Goal: Check status

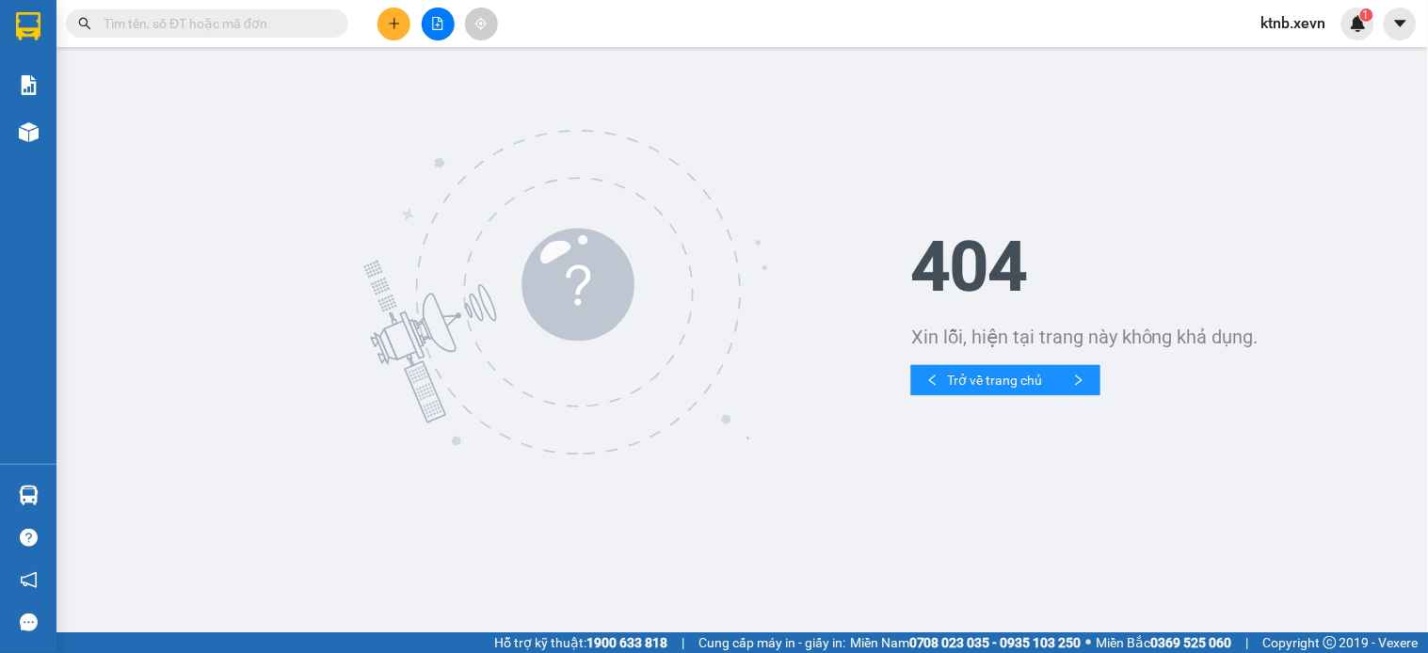
click at [248, 17] on input "text" at bounding box center [215, 23] width 222 height 21
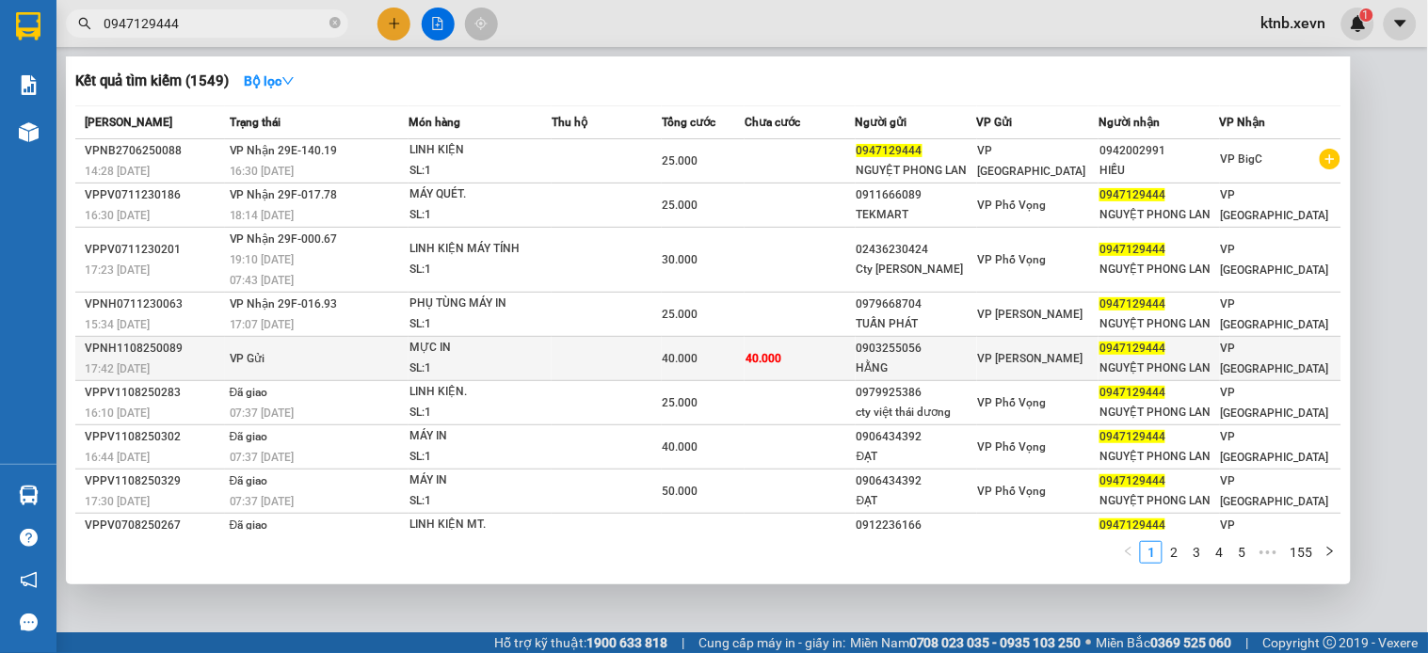
scroll to position [92, 0]
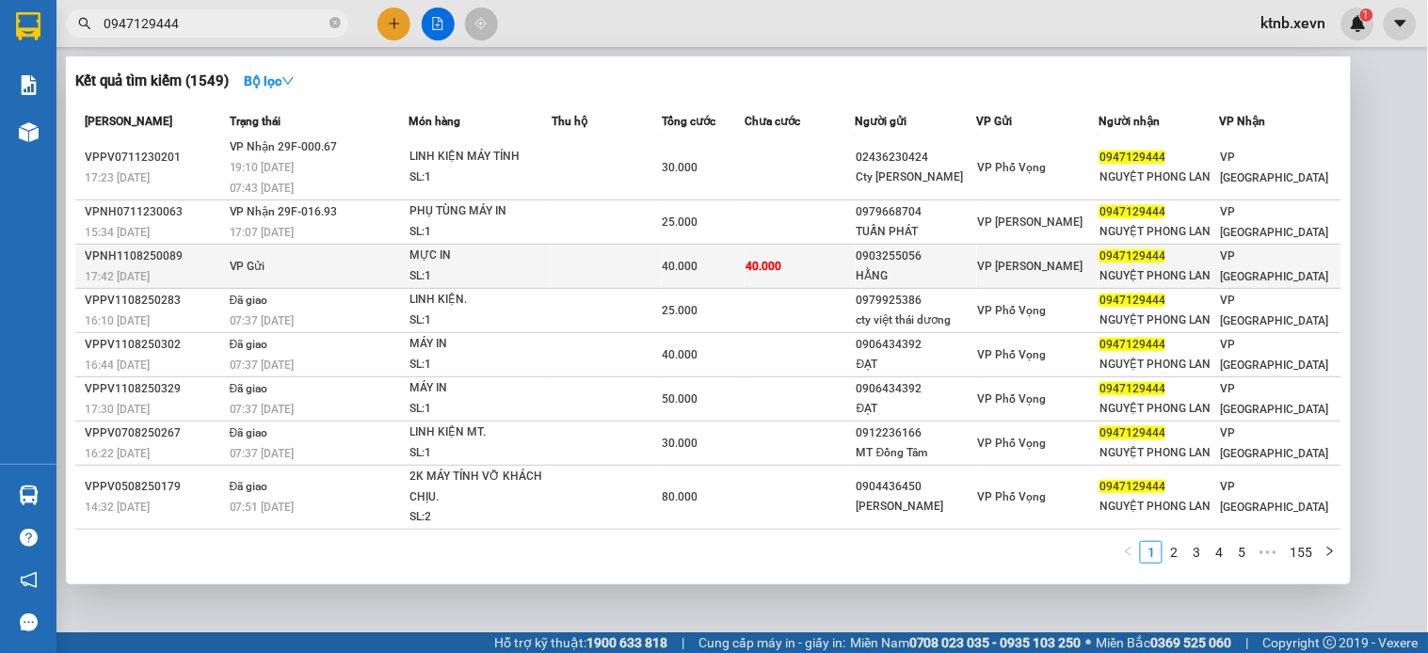
type input "0947129444"
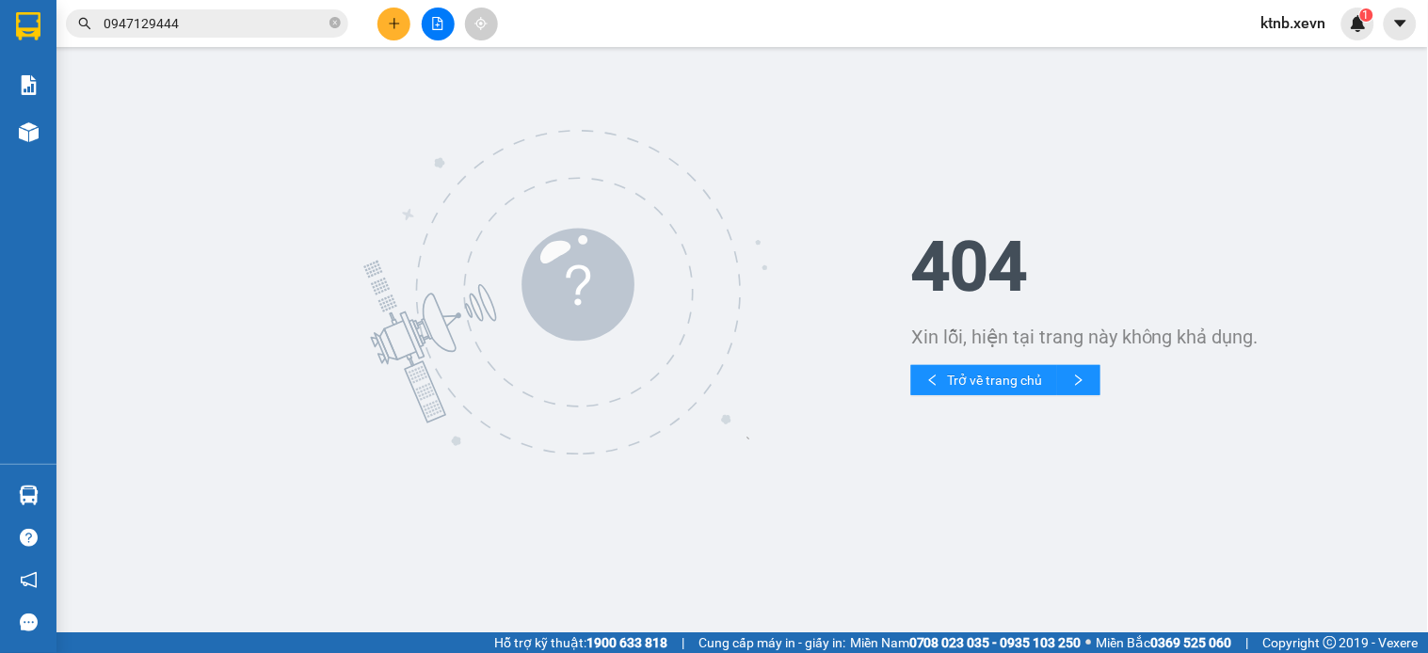
click at [280, 2] on div "Kết quả tìm kiếm ( 1549 ) Bộ lọc Mã ĐH Trạng thái Món hàng Thu hộ Tổng cước Chư…" at bounding box center [714, 23] width 1428 height 47
click at [277, 30] on input "0947129444" at bounding box center [215, 23] width 222 height 21
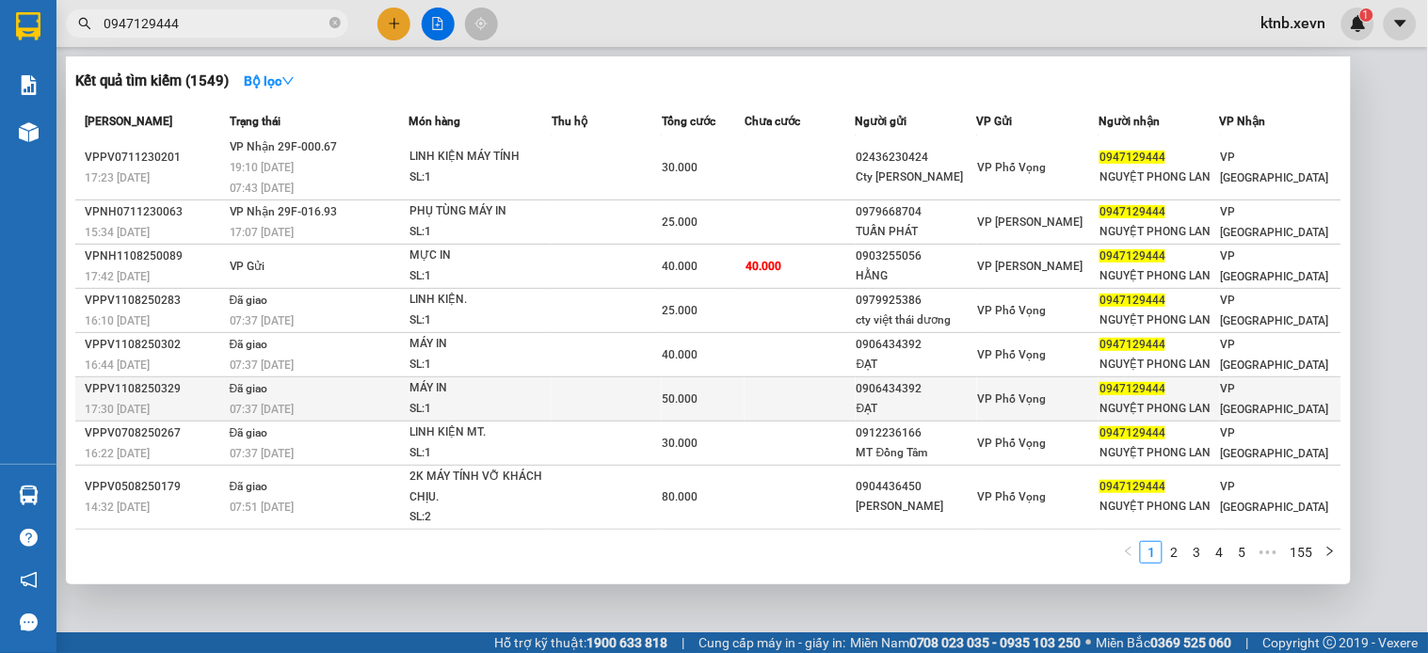
scroll to position [0, 0]
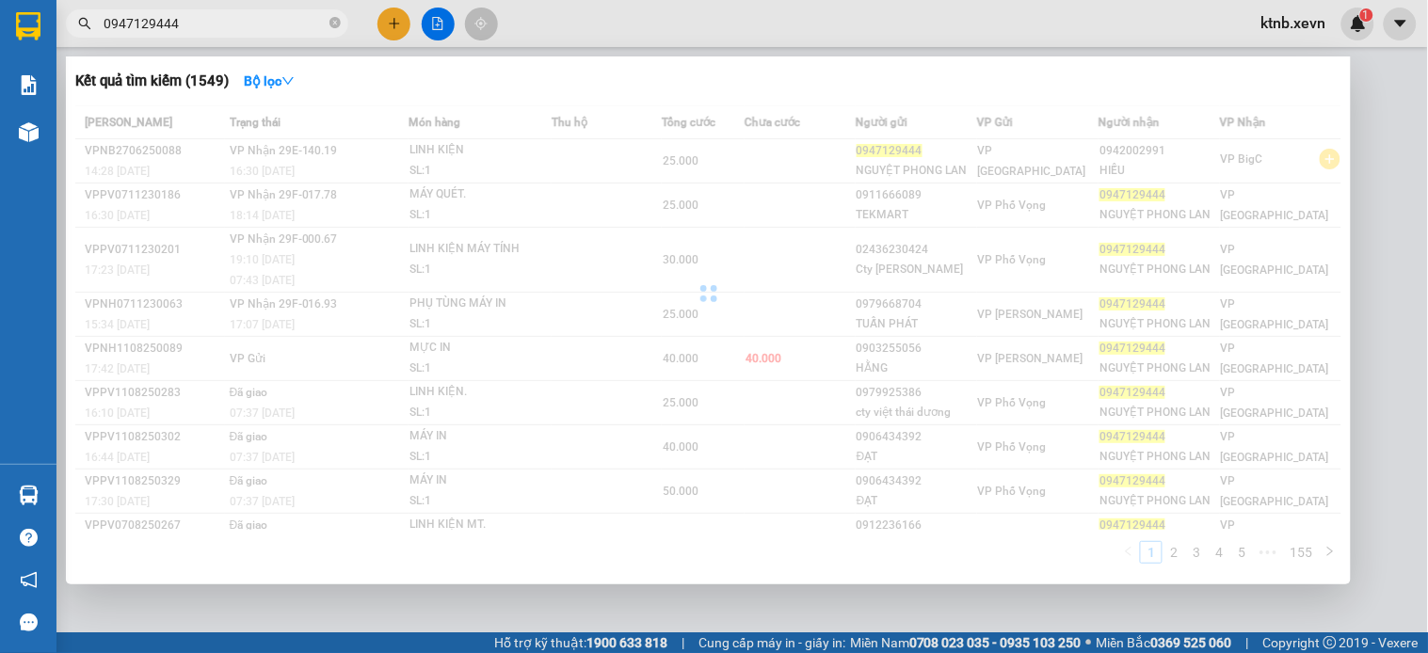
click at [299, 22] on input "0947129444" at bounding box center [215, 23] width 222 height 21
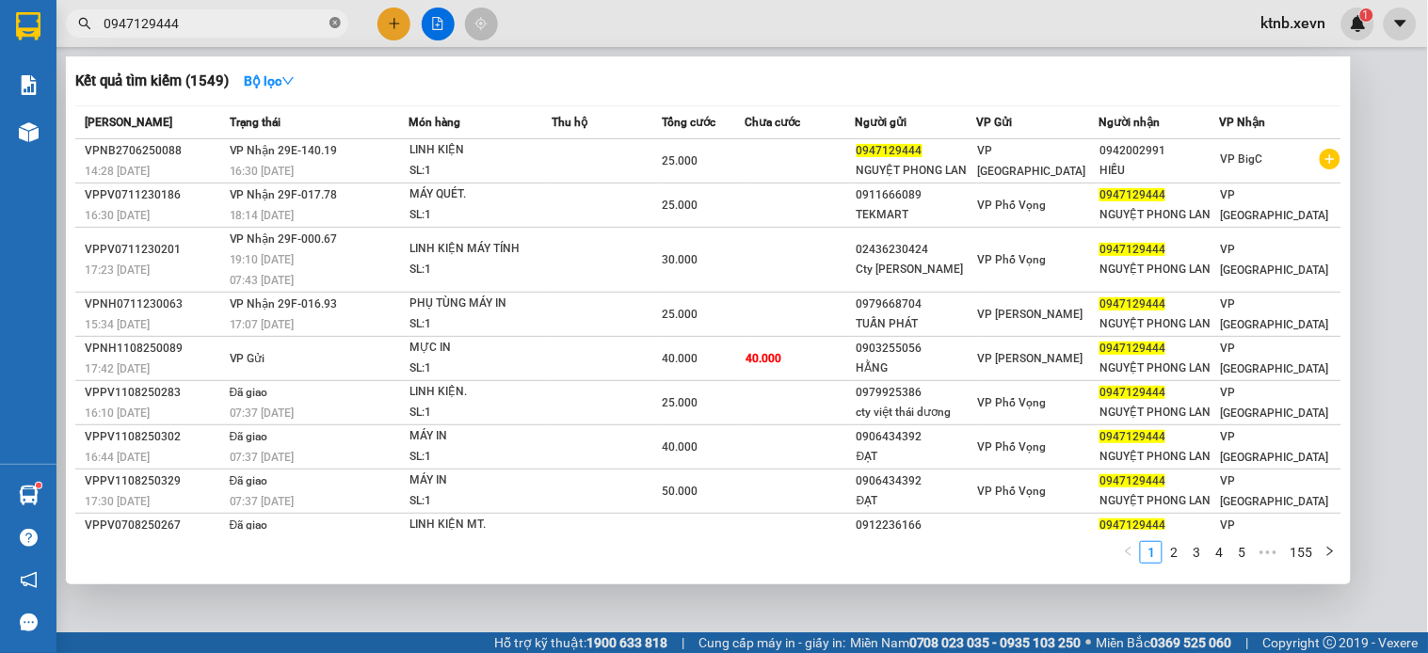
click at [336, 26] on icon "close-circle" at bounding box center [334, 22] width 11 height 11
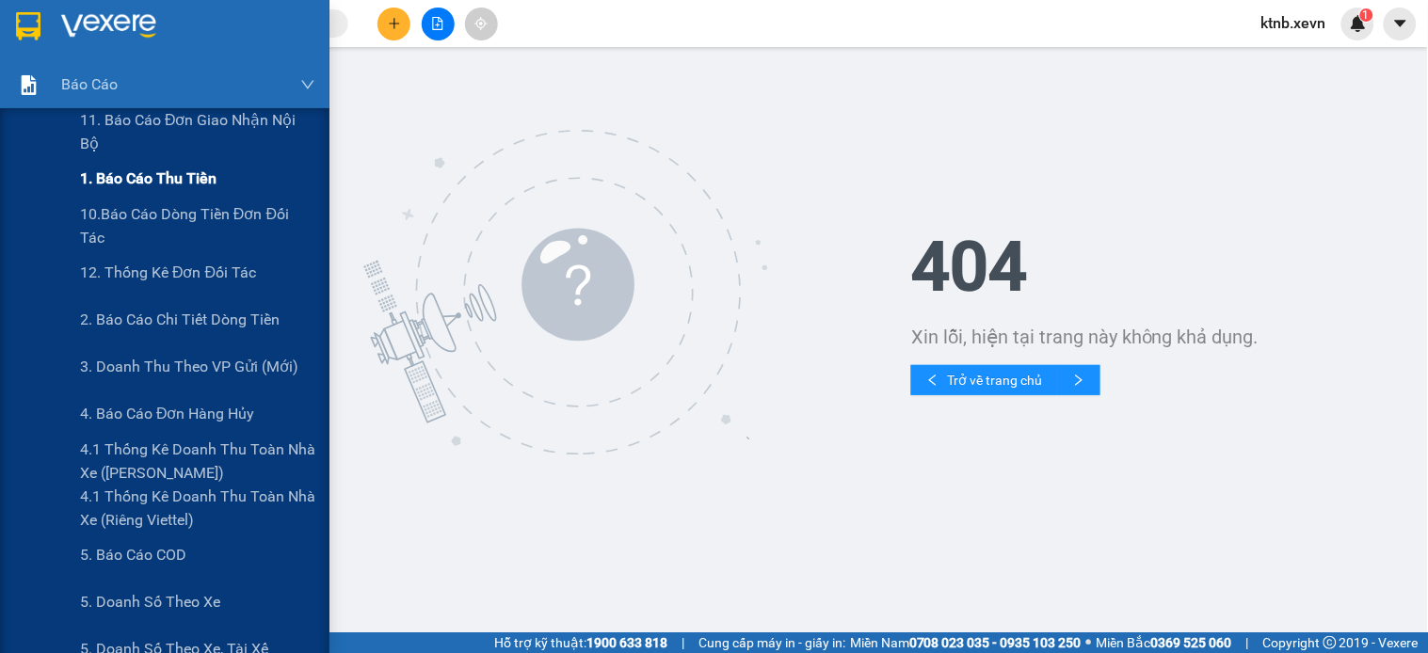
click at [120, 190] on span "1. Báo cáo thu tiền" at bounding box center [148, 179] width 136 height 24
